Goal: Task Accomplishment & Management: Manage account settings

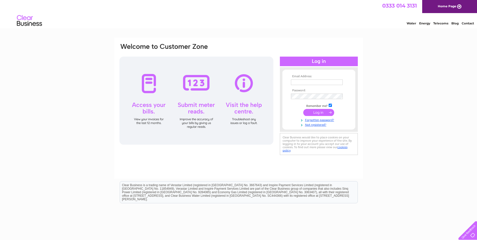
type input "accounts@metrol.co.uk"
click at [314, 113] on input "submit" at bounding box center [318, 112] width 31 height 7
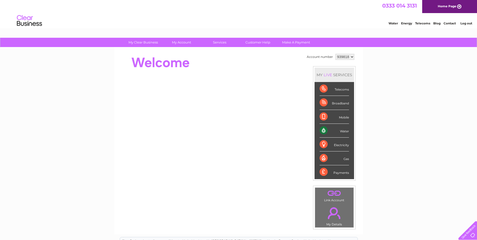
click at [432, 94] on div "My Clear Business Login Details My Details My Preferences Link Account My Accou…" at bounding box center [238, 179] width 477 height 282
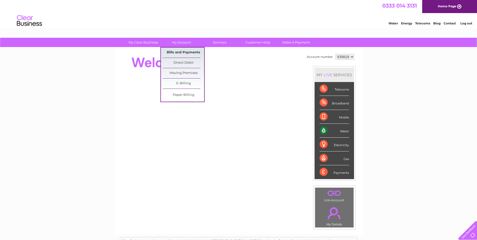
click at [190, 52] on link "Bills and Payments" at bounding box center [183, 52] width 41 height 10
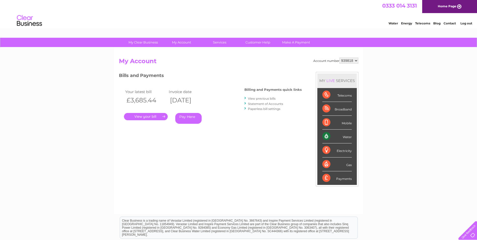
click at [232, 149] on div "Account number 939818 My Account MY LIVE SERVICES Telecoms Broadband Mobile Wat…" at bounding box center [238, 133] width 239 height 151
click at [143, 119] on link "." at bounding box center [146, 116] width 44 height 7
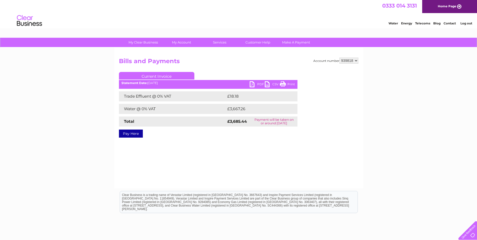
click at [256, 84] on link "PDF" at bounding box center [257, 84] width 15 height 7
